Goal: Transaction & Acquisition: Purchase product/service

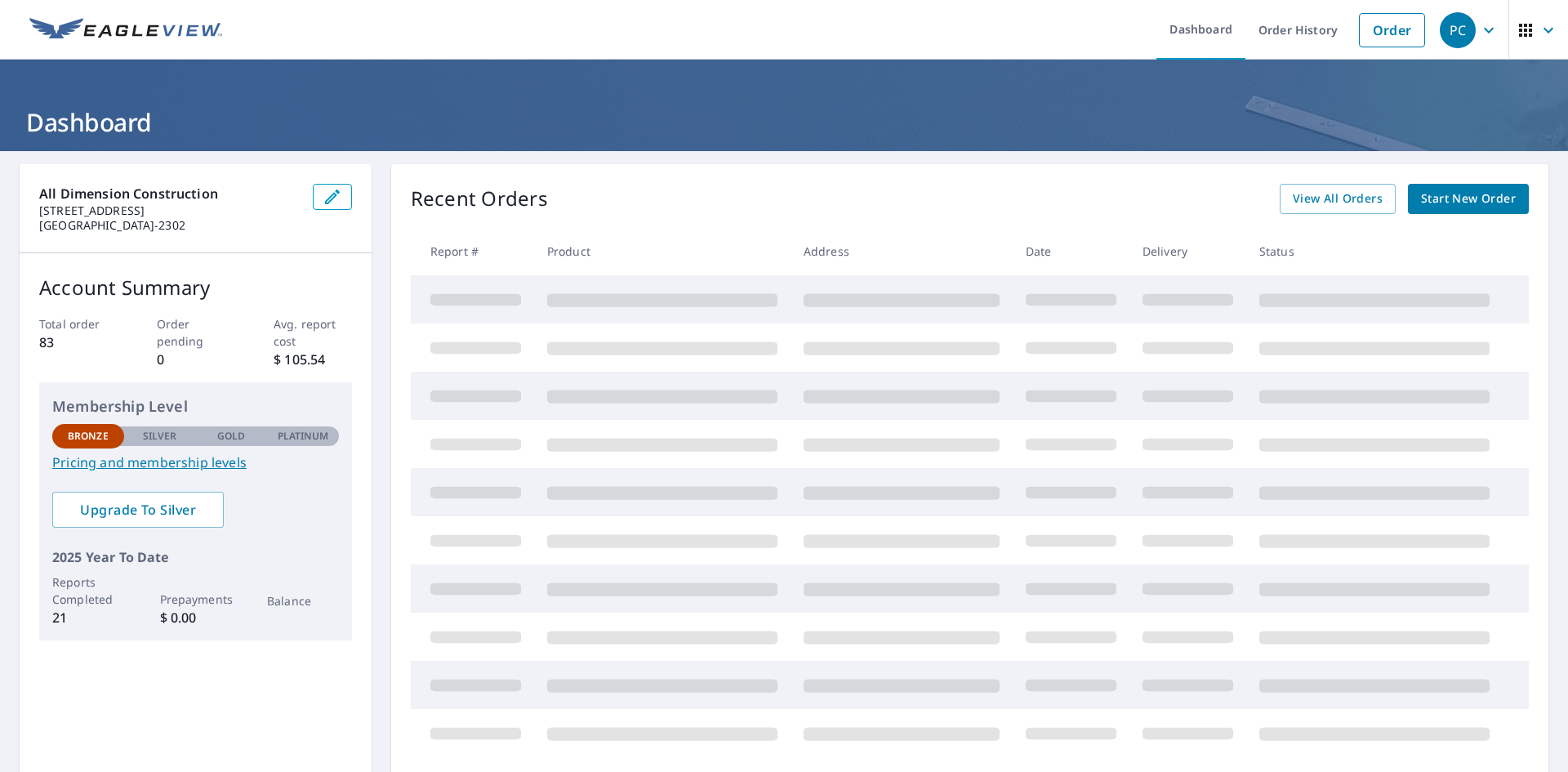
click at [1454, 201] on span "Start New Order" at bounding box center [1468, 198] width 95 height 21
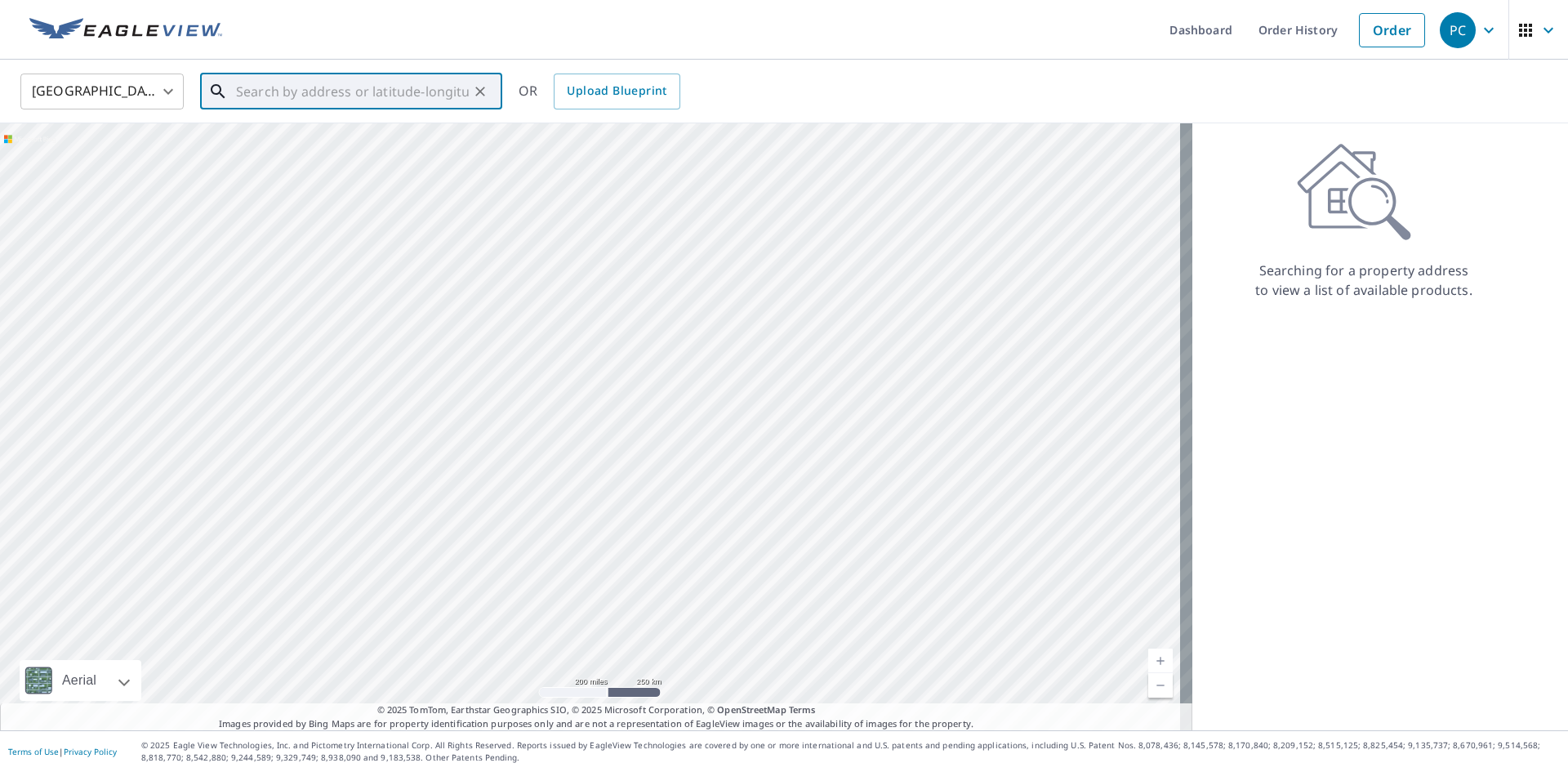
click at [289, 81] on input "text" at bounding box center [352, 91] width 233 height 46
paste input "[STREET_ADDRESS]"
type input "[STREET_ADDRESS]"
click at [763, 93] on div "[GEOGRAPHIC_DATA] [GEOGRAPHIC_DATA] ​ [STREET_ADDRESS] ​ [STREET_ADDRESS] OR Up…" at bounding box center [778, 90] width 1540 height 39
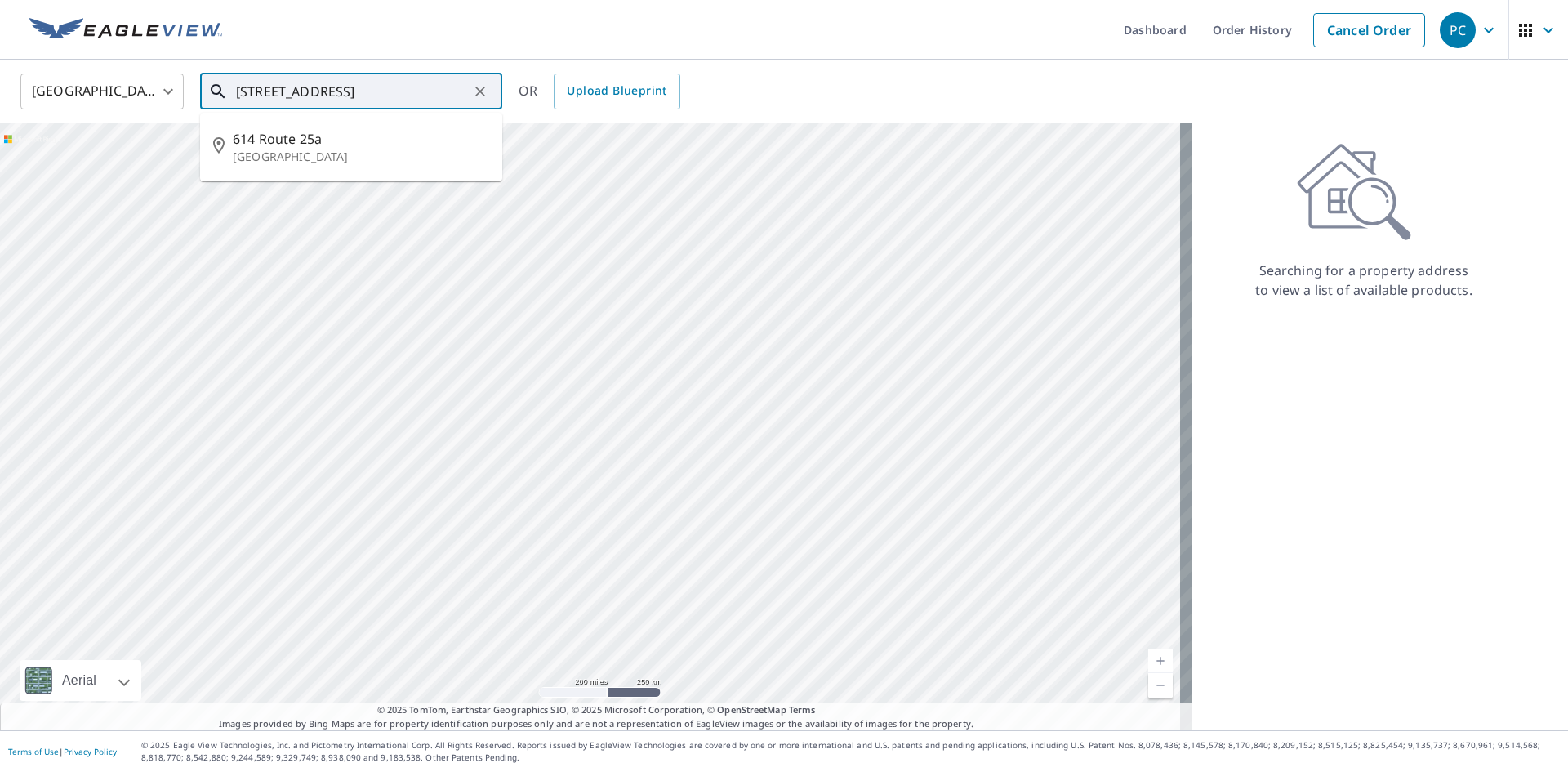
click at [373, 90] on input "[STREET_ADDRESS]" at bounding box center [352, 91] width 233 height 46
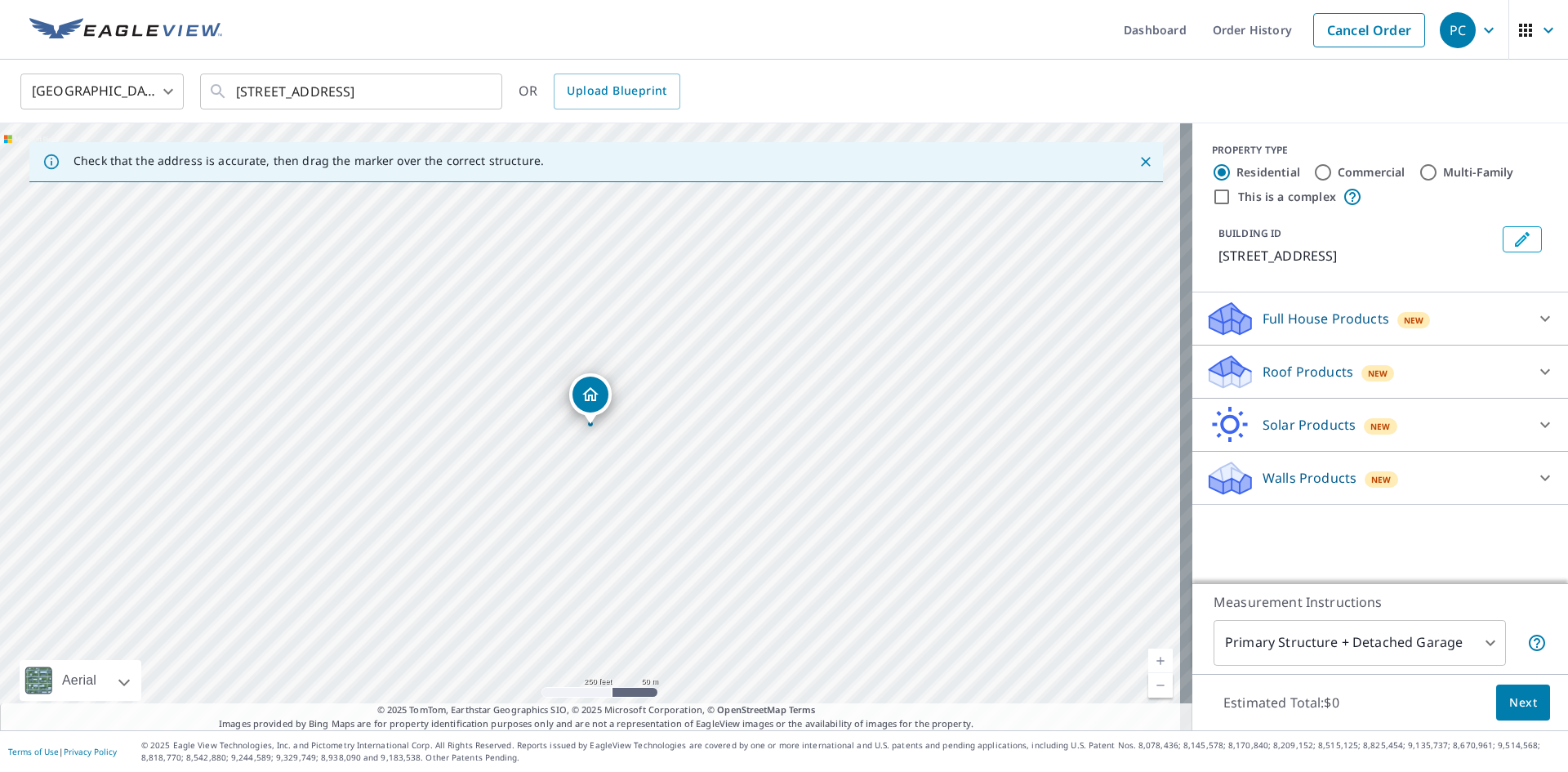
click at [1353, 331] on div "Full House Products New" at bounding box center [1365, 318] width 320 height 39
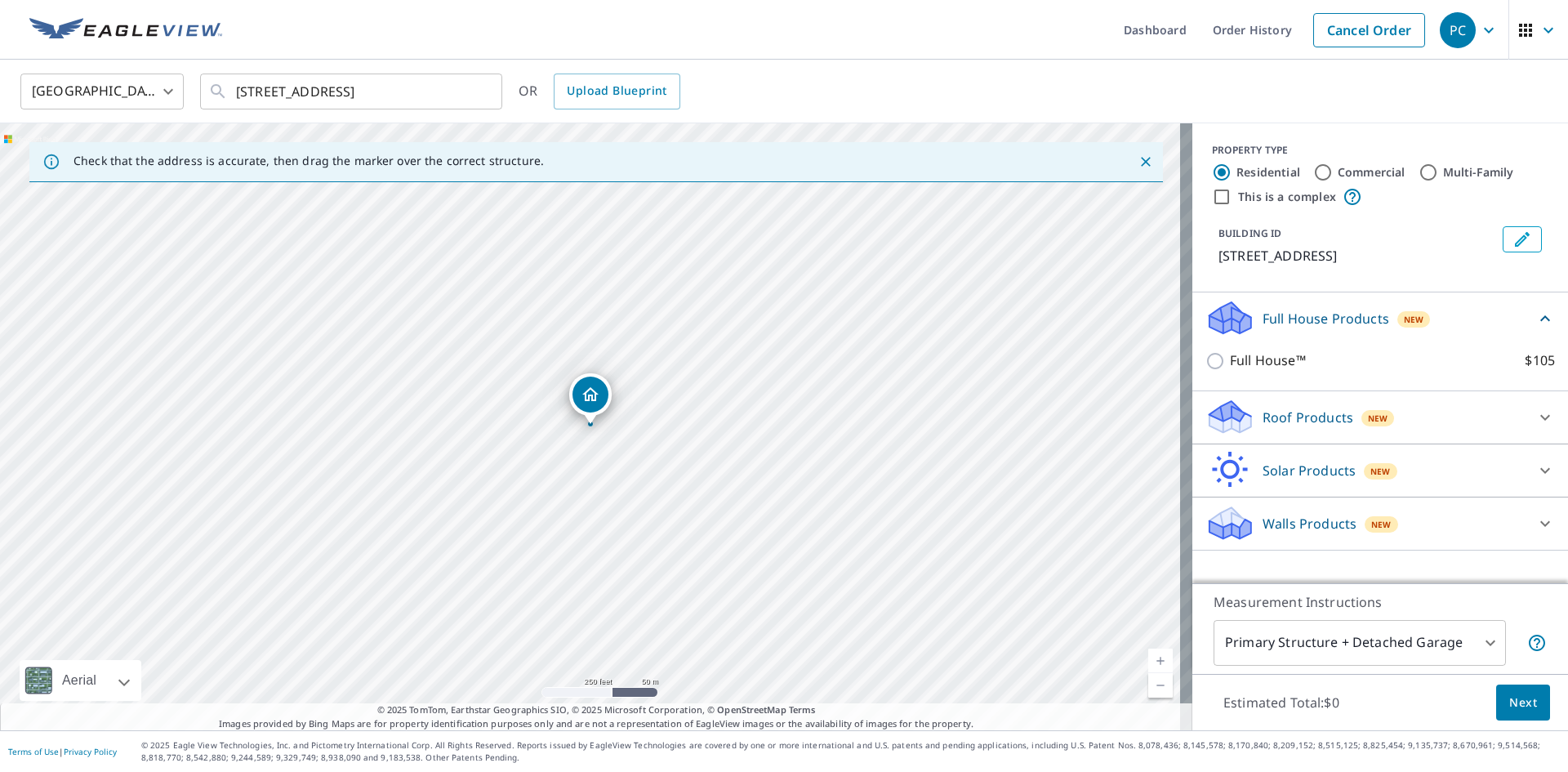
click at [1313, 173] on input "Commercial" at bounding box center [1323, 172] width 20 height 20
radio input "true"
type input "4"
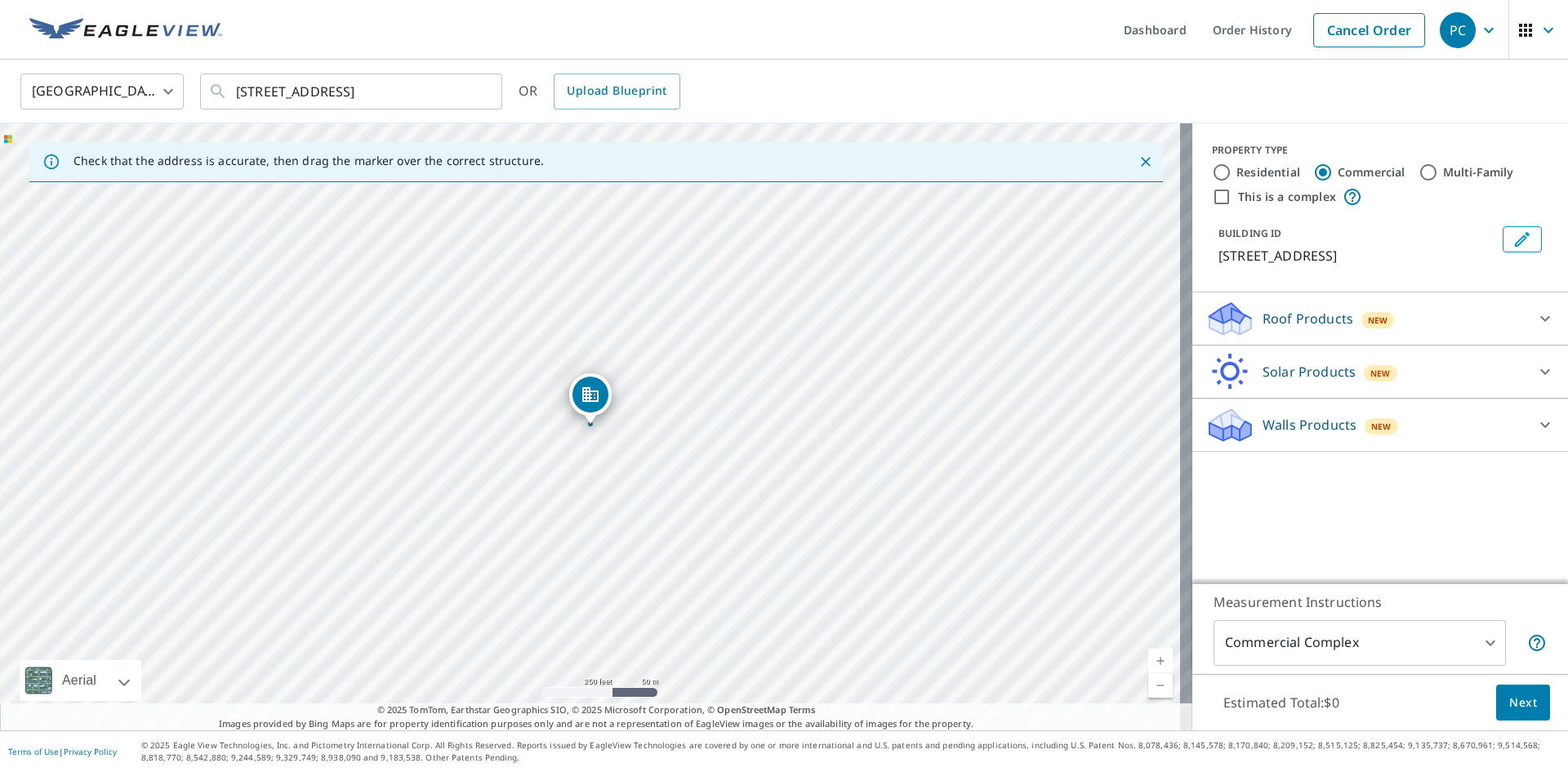
click at [1334, 321] on p "Roof Products" at bounding box center [1307, 318] width 90 height 20
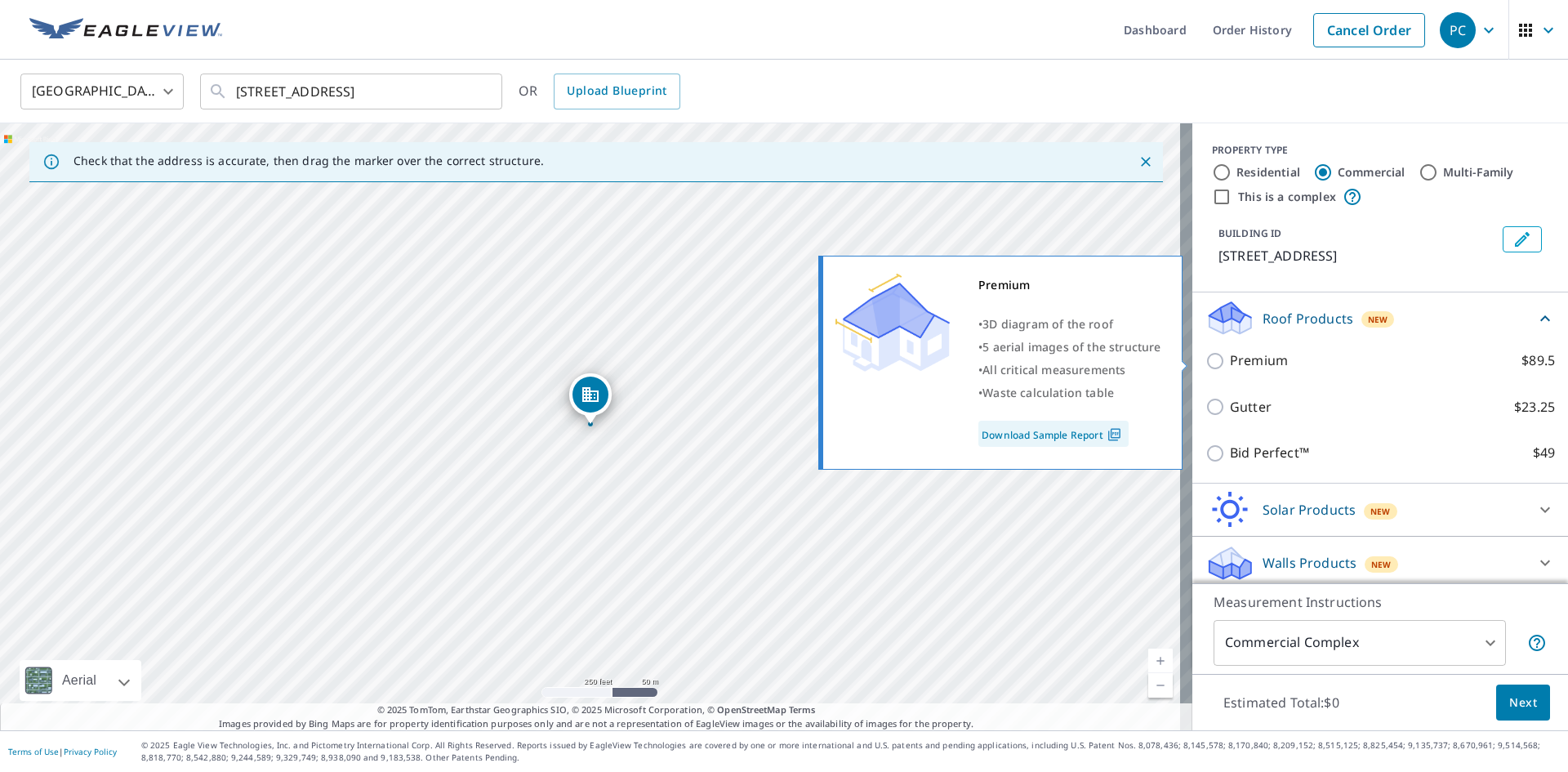
click at [1205, 356] on input "Premium $89.5" at bounding box center [1217, 361] width 25 height 20
checkbox input "true"
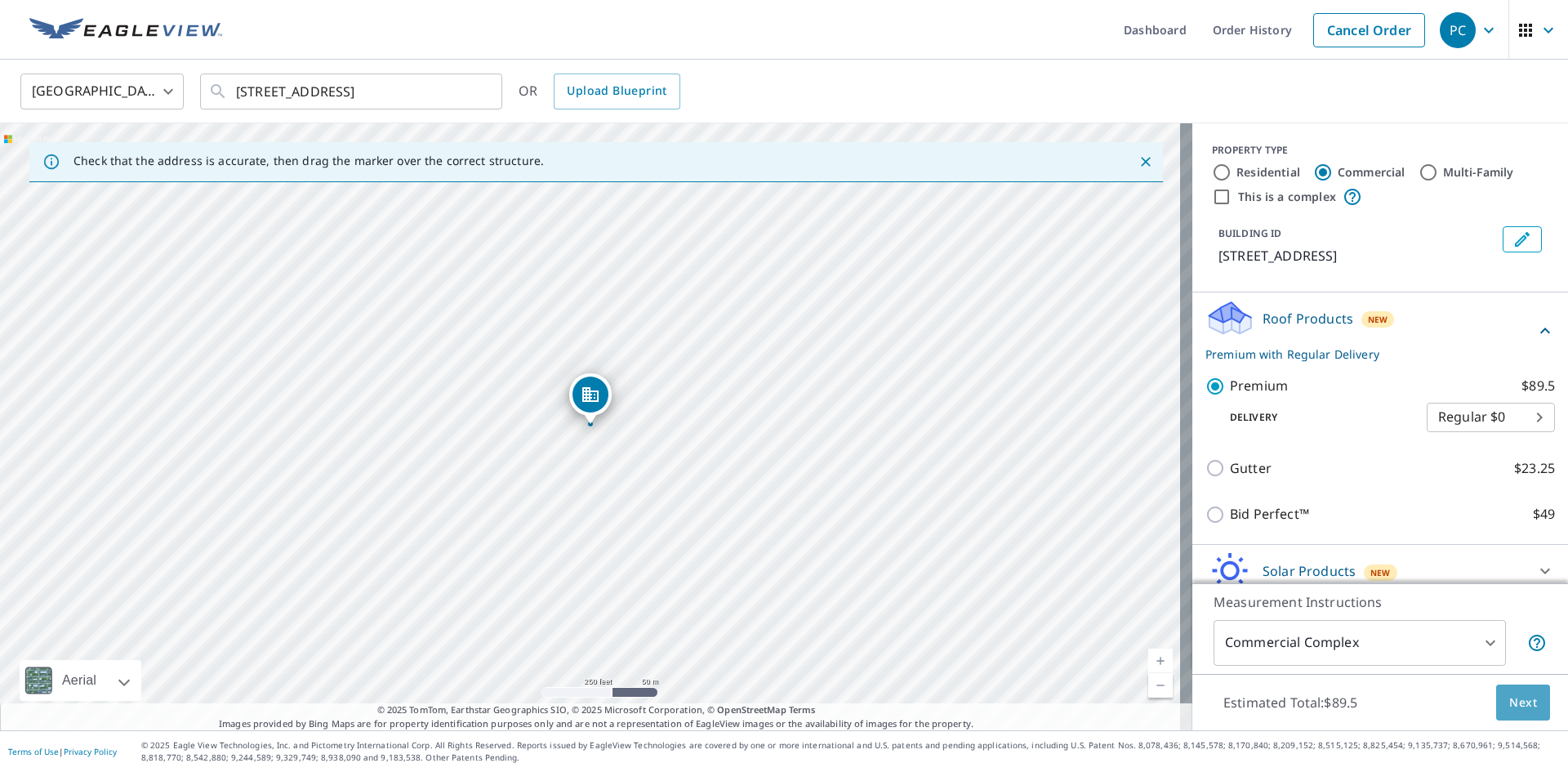
click at [1527, 700] on button "Next" at bounding box center [1522, 702] width 54 height 37
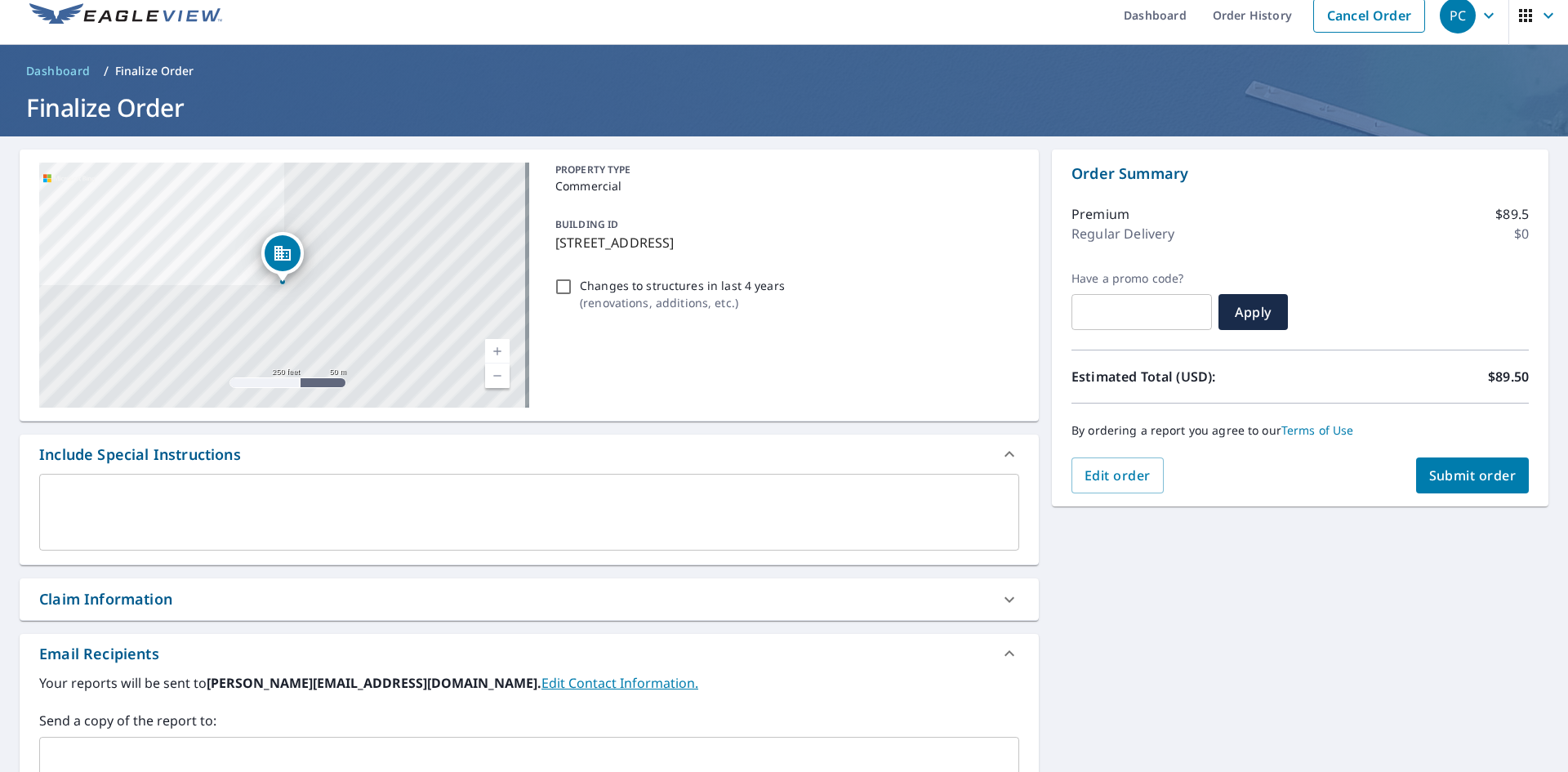
scroll to position [12, 0]
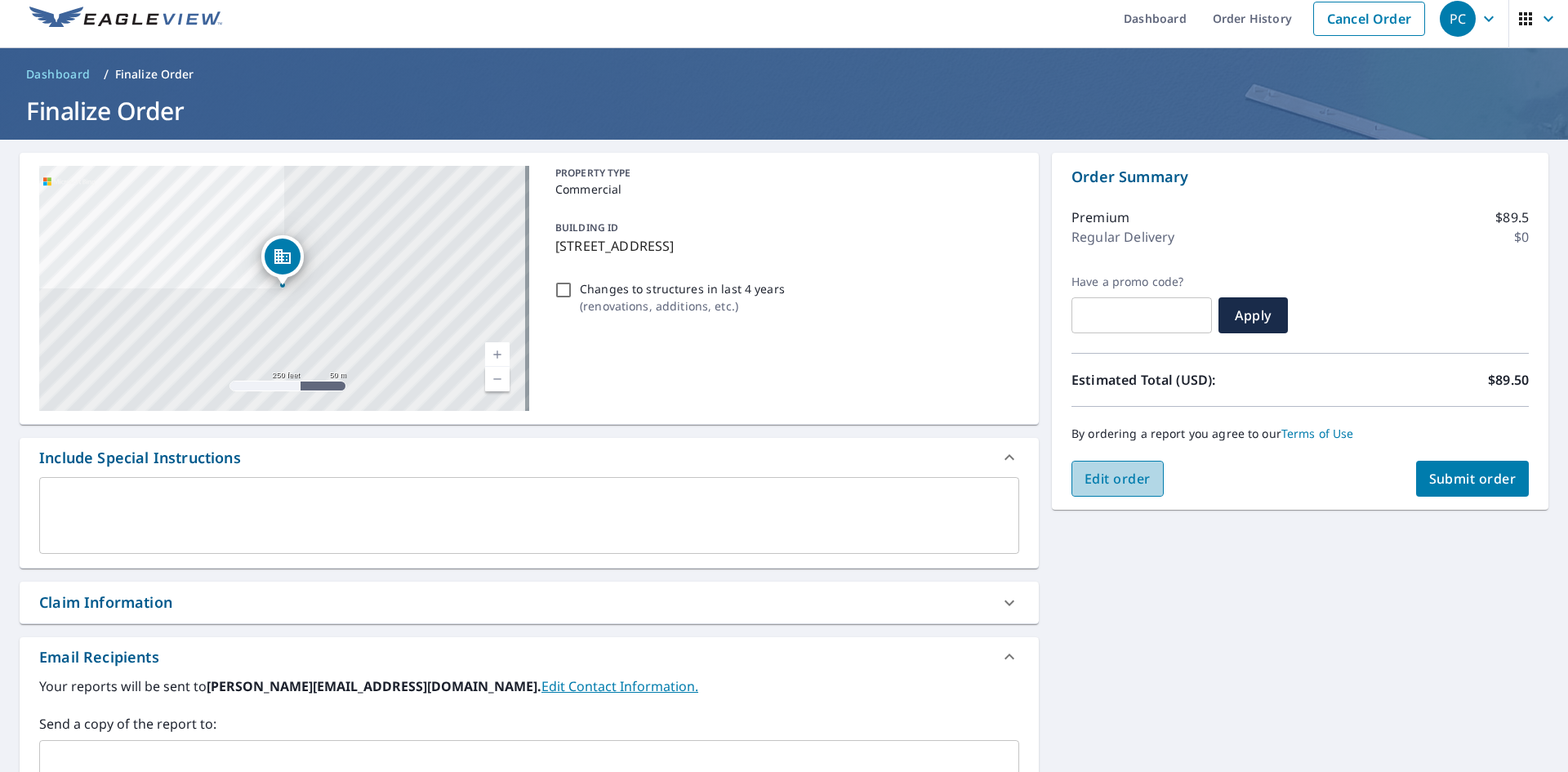
click at [1140, 486] on span "Edit order" at bounding box center [1117, 479] width 66 height 18
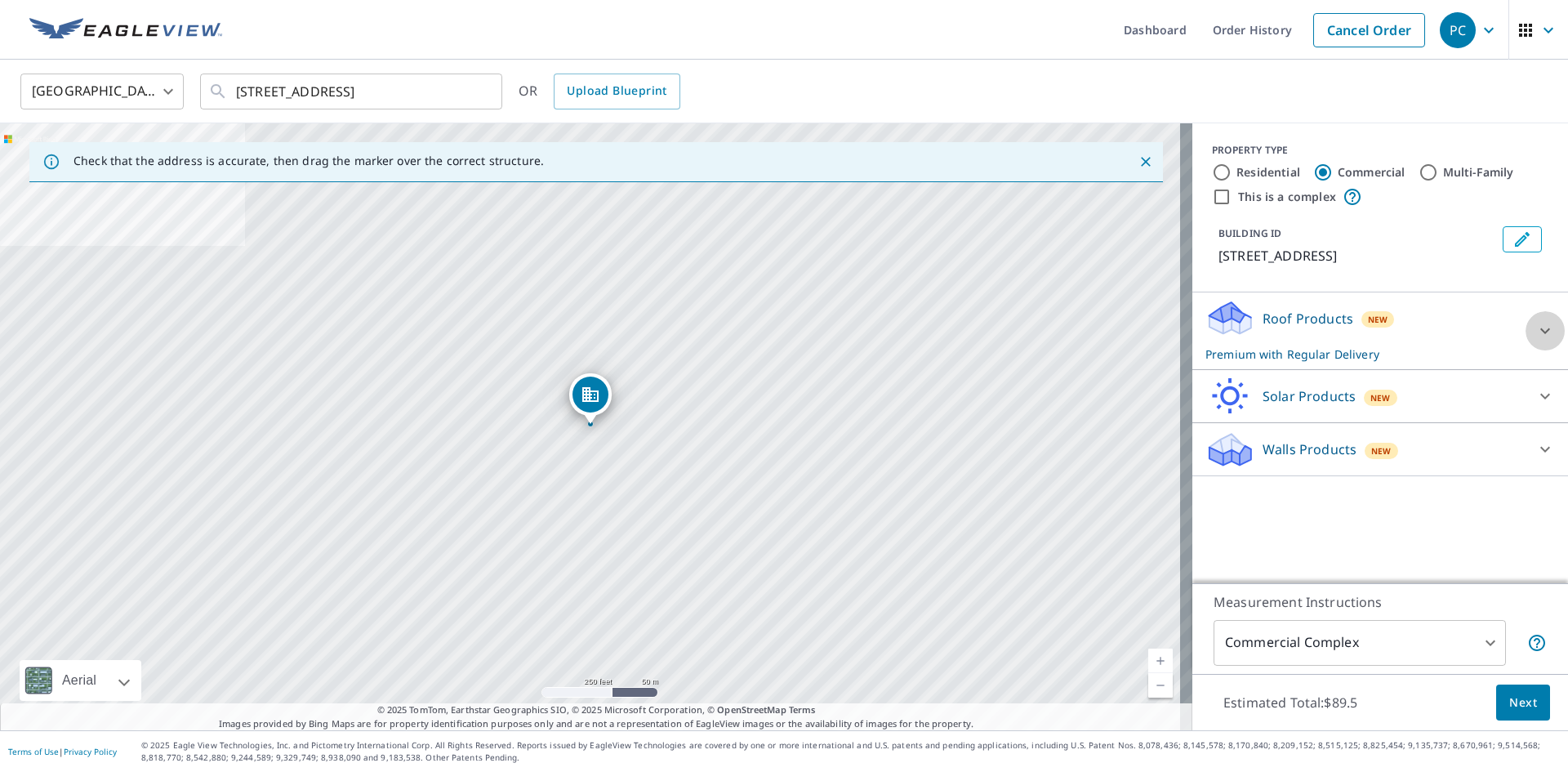
click at [1540, 334] on icon at bounding box center [1545, 331] width 10 height 6
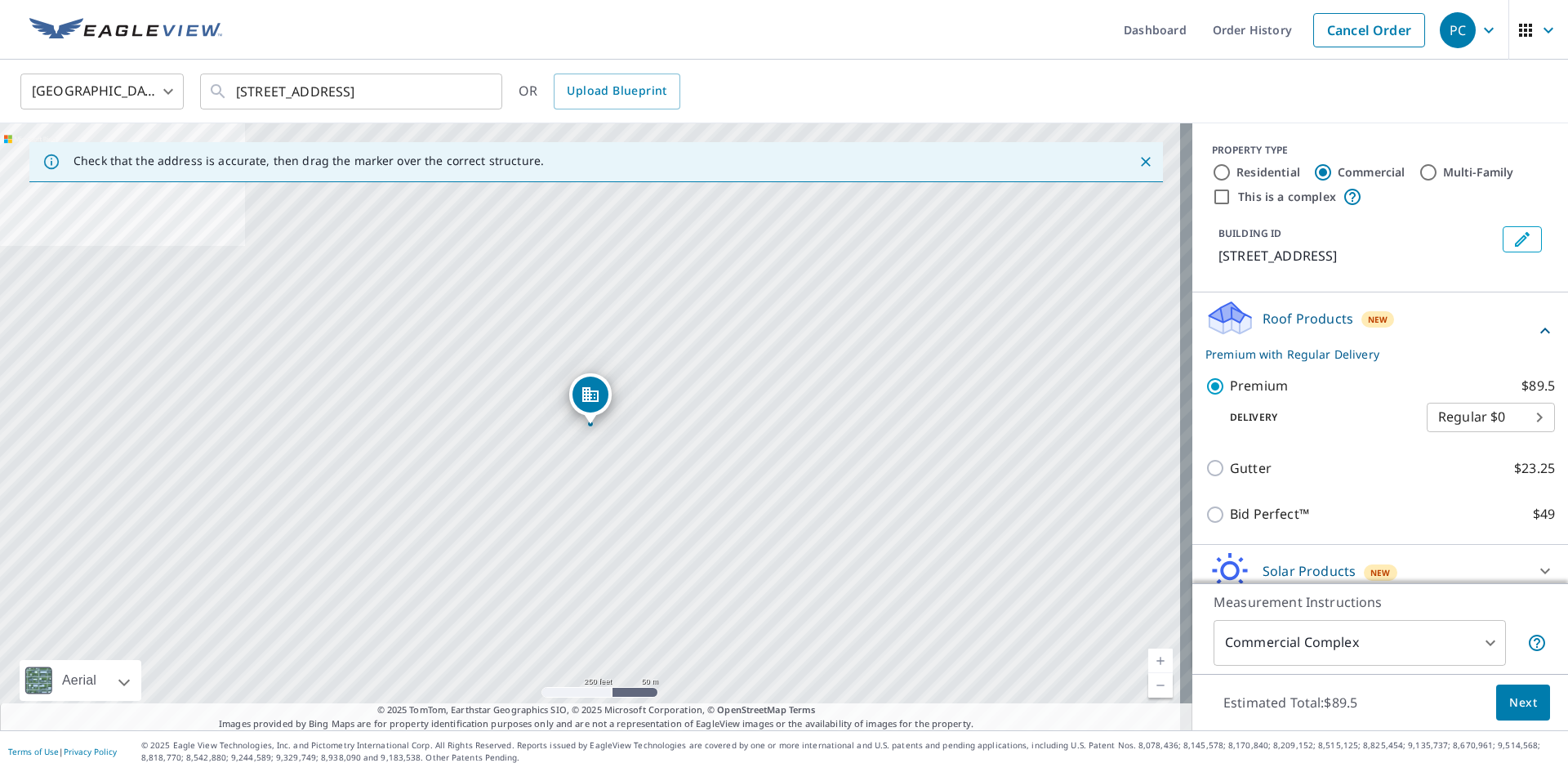
click at [1511, 687] on button "Next" at bounding box center [1522, 702] width 54 height 37
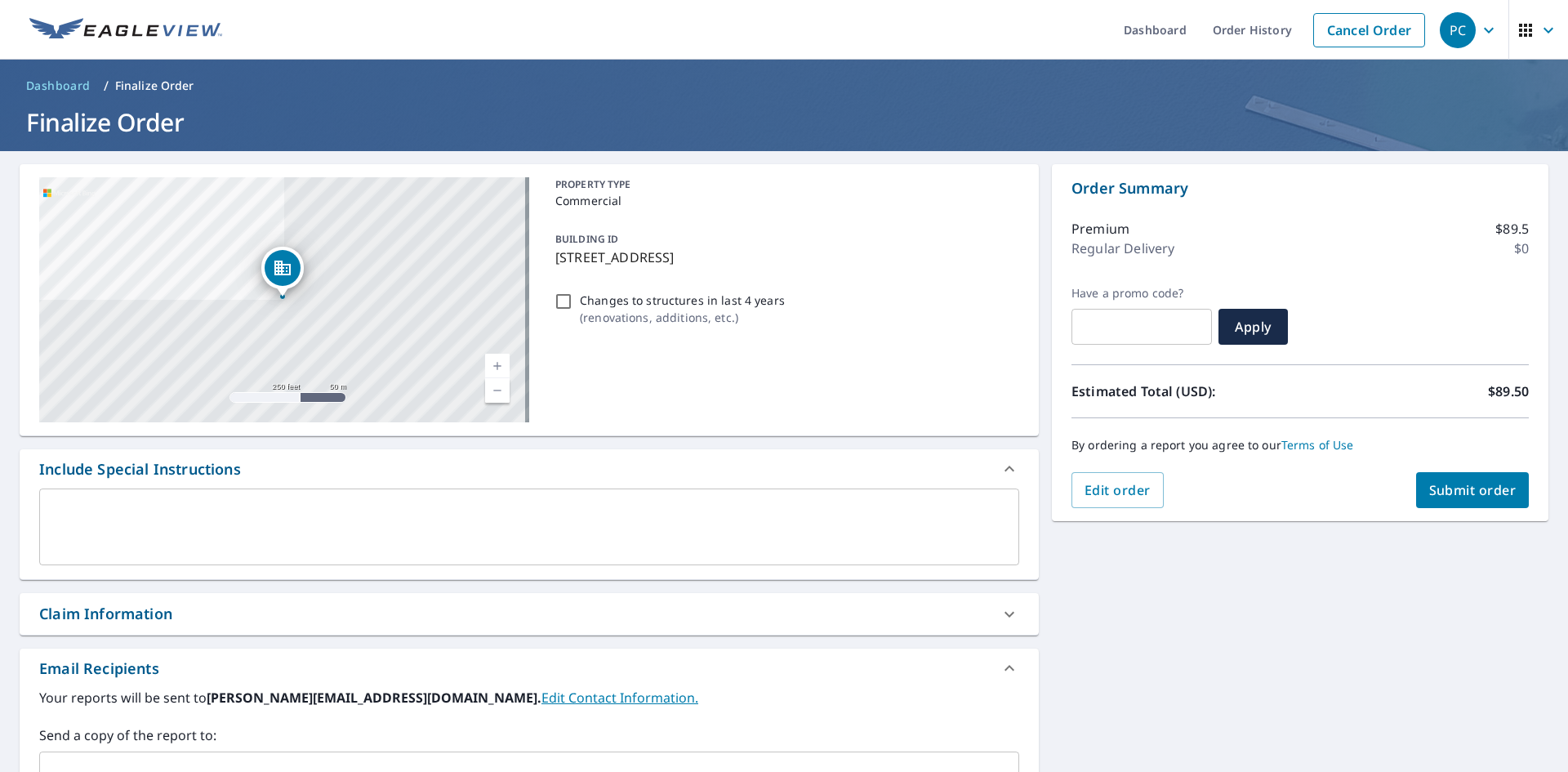
click at [1440, 488] on span "Submit order" at bounding box center [1473, 490] width 87 height 18
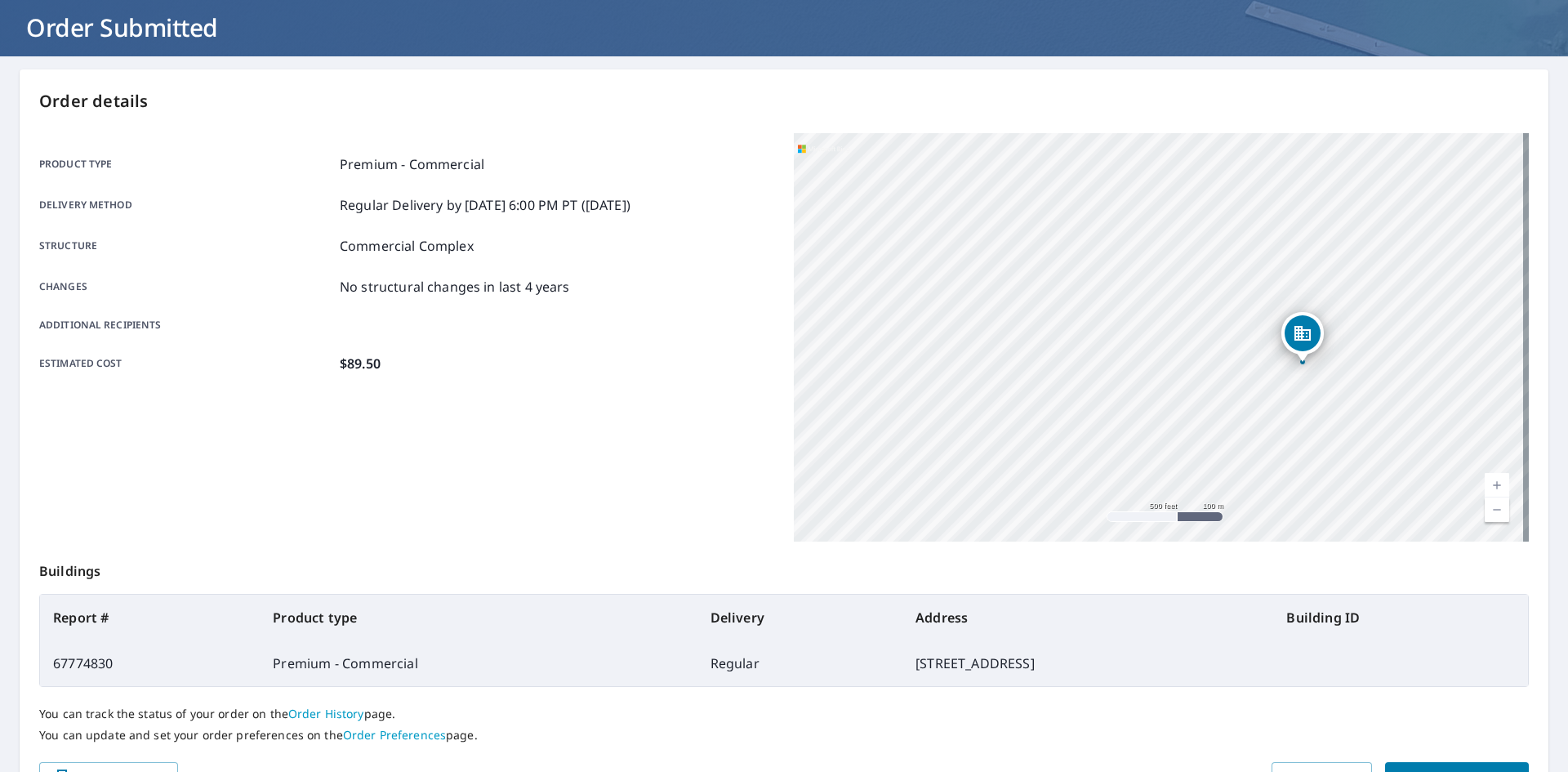
scroll to position [189, 0]
